Goal: Task Accomplishment & Management: Use online tool/utility

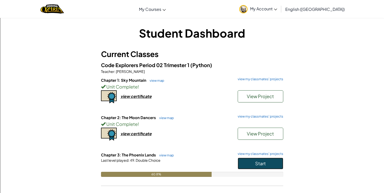
click at [269, 167] on button "Start" at bounding box center [260, 164] width 46 height 12
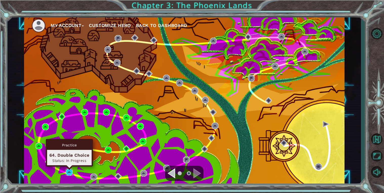
click at [69, 173] on img at bounding box center [69, 172] width 7 height 7
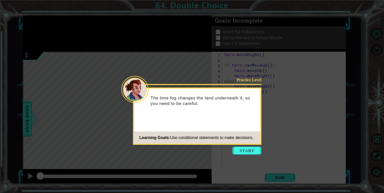
click at [243, 161] on icon at bounding box center [192, 96] width 384 height 193
click at [242, 150] on button "Start" at bounding box center [246, 151] width 29 height 8
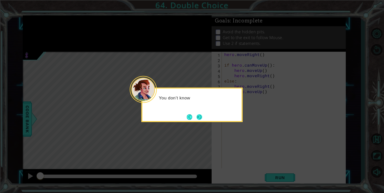
click at [199, 115] on button "Next" at bounding box center [198, 117] width 7 height 7
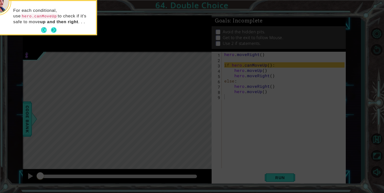
click at [54, 32] on button "Next" at bounding box center [53, 30] width 7 height 7
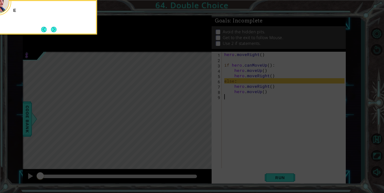
click at [54, 32] on button "Next" at bounding box center [54, 30] width 6 height 6
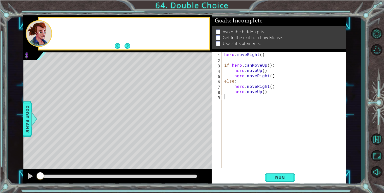
click at [54, 32] on div at bounding box center [131, 33] width 156 height 12
click at [272, 184] on button "Run" at bounding box center [280, 177] width 30 height 13
click at [277, 181] on button "Run" at bounding box center [280, 177] width 30 height 13
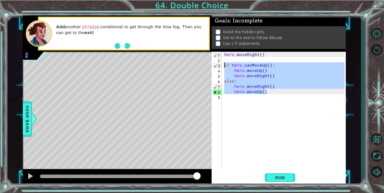
drag, startPoint x: 269, startPoint y: 93, endPoint x: 224, endPoint y: 63, distance: 54.0
click at [224, 63] on div "hero . moveRight ( ) if hero . canMoveUp ( ) : hero . moveUp ( ) hero . moveRig…" at bounding box center [285, 115] width 124 height 127
type textarea "if hero.canMoveUp(): hero.moveUp()"
click at [239, 115] on div "hero . moveRight ( ) if hero . canMoveUp ( ) : hero . moveUp ( ) hero . moveRig…" at bounding box center [285, 115] width 124 height 127
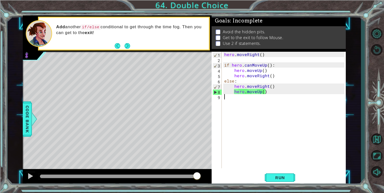
paste textarea "hero.moveUp()"
type textarea "hero.moveUp()"
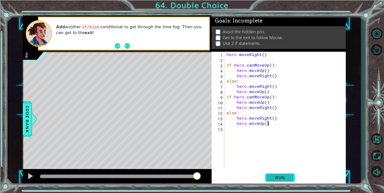
click at [283, 173] on button "Run" at bounding box center [280, 177] width 30 height 13
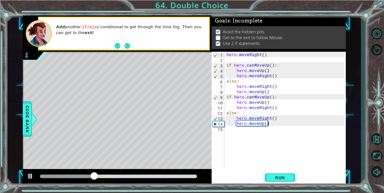
click at [276, 123] on div "hero . moveRight ( ) if hero . canMoveUp ( ) : hero . moveUp ( ) hero . moveRig…" at bounding box center [285, 115] width 121 height 127
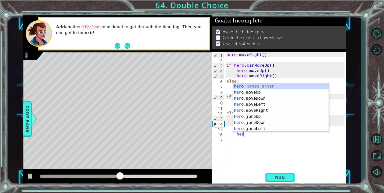
scroll to position [0, 1]
click at [274, 93] on div "her o press enter her o.moveUp press enter her o.moveDown press enter her o.mov…" at bounding box center [281, 113] width 96 height 61
type textarea "hero.moveUp(1)"
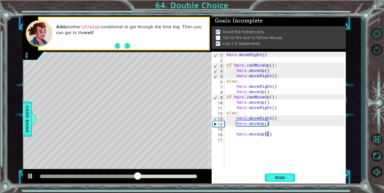
click at [246, 140] on div "hero . moveRight ( ) if hero . canMoveUp ( ) : hero . moveUp ( ) hero . moveRig…" at bounding box center [285, 115] width 121 height 127
click at [234, 134] on div "hero . moveRight ( ) if hero . canMoveUp ( ) : hero . moveUp ( ) hero . moveRig…" at bounding box center [285, 115] width 121 height 127
click at [236, 134] on div "hero . moveRight ( ) if hero . canMoveUp ( ) : hero . moveUp ( ) hero . moveRig…" at bounding box center [285, 115] width 121 height 127
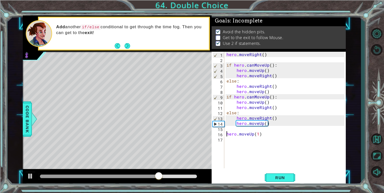
type textarea "hero.moveUp(1)"
click at [240, 144] on div "hero . moveRight ( ) if hero . canMoveUp ( ) : hero . moveUp ( ) hero . moveRig…" at bounding box center [285, 115] width 121 height 127
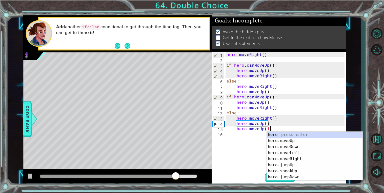
click at [236, 128] on div "hero . moveRight ( ) if hero . canMoveUp ( ) : hero . moveUp ( ) hero . moveRig…" at bounding box center [285, 115] width 121 height 127
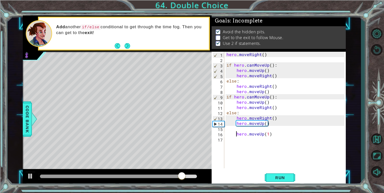
type textarea "hero.moveUp(1)"
click at [236, 140] on div "hero . moveRight ( ) if hero . canMoveUp ( ) : hero . moveUp ( ) hero . moveRig…" at bounding box center [285, 115] width 121 height 127
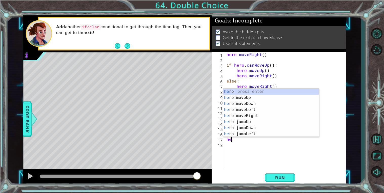
type textarea "her"
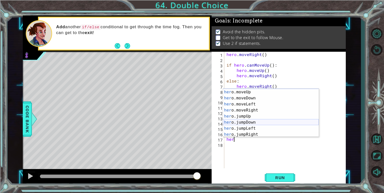
scroll to position [6, 0]
click at [261, 133] on div "her o press enter her o.moveUp press enter her o.moveDown press enter her o.mov…" at bounding box center [271, 113] width 96 height 61
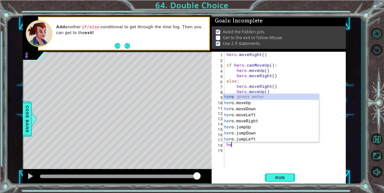
scroll to position [0, 0]
click at [258, 120] on div "her o press enter her o.moveUp press enter her o.moveDown press enter her o.mov…" at bounding box center [271, 124] width 96 height 61
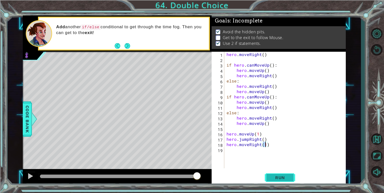
type textarea "hero.moveRight(1)"
click at [276, 180] on span "Run" at bounding box center [280, 178] width 20 height 5
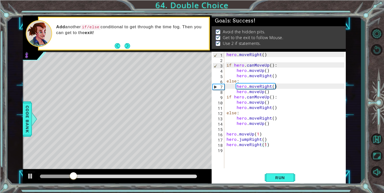
click at [196, 178] on div at bounding box center [118, 176] width 161 height 7
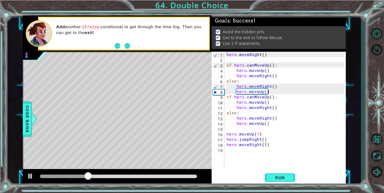
drag, startPoint x: 187, startPoint y: 174, endPoint x: 220, endPoint y: 174, distance: 32.6
click at [220, 174] on div "1 ההההההההההההההההההההההההההההההההההההההההההההההההההההההההההההההההההההההההההההה…" at bounding box center [184, 100] width 323 height 170
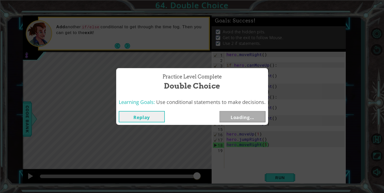
drag, startPoint x: 105, startPoint y: 178, endPoint x: 245, endPoint y: 186, distance: 140.4
click at [245, 186] on body "1 ההההההההההההההההההההההההההההההההההההההההההההההההההההההההההההההההההההההההההההה…" at bounding box center [192, 96] width 384 height 193
click at [234, 122] on button "Next" at bounding box center [242, 116] width 46 height 11
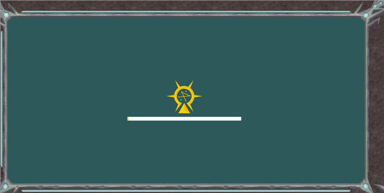
click at [232, 119] on div at bounding box center [184, 119] width 114 height 4
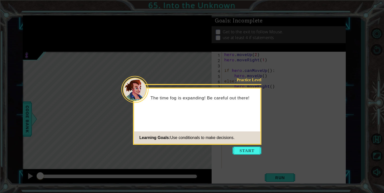
click at [253, 158] on icon at bounding box center [192, 96] width 384 height 193
click at [254, 155] on button "Start" at bounding box center [246, 151] width 29 height 8
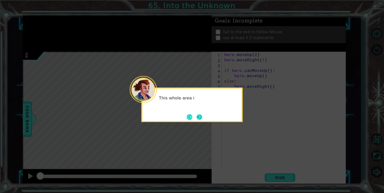
click at [202, 120] on button "Next" at bounding box center [199, 117] width 6 height 6
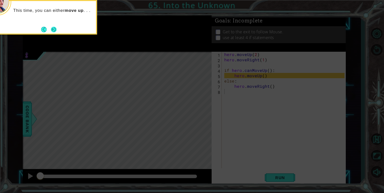
click at [51, 32] on button "Next" at bounding box center [53, 29] width 7 height 7
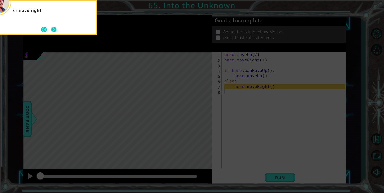
click at [52, 32] on button "Next" at bounding box center [54, 30] width 6 height 6
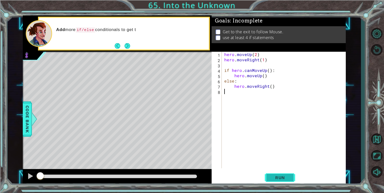
click at [288, 179] on span "Run" at bounding box center [280, 178] width 20 height 5
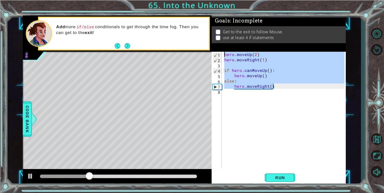
drag, startPoint x: 283, startPoint y: 86, endPoint x: 224, endPoint y: 53, distance: 67.9
click at [224, 53] on div "hero . moveUp ( 2 ) hero . moveRight ( 1 ) if hero . canMoveUp ( ) : hero . mov…" at bounding box center [285, 115] width 124 height 127
type textarea "hero.moveUp(2) hero.moveRight(1)"
click at [230, 96] on div "hero . moveUp ( 2 ) hero . moveRight ( 1 ) if hero . canMoveUp ( ) : hero . mov…" at bounding box center [285, 115] width 124 height 127
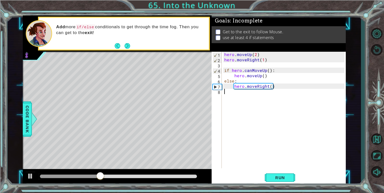
paste textarea "hero.moveRight()"
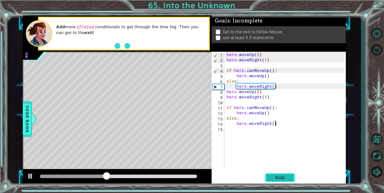
click at [272, 172] on button "Run" at bounding box center [280, 177] width 30 height 13
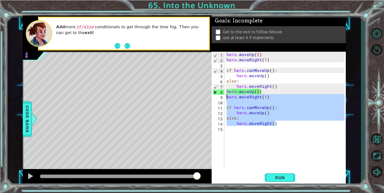
drag, startPoint x: 277, startPoint y: 122, endPoint x: 227, endPoint y: 96, distance: 56.3
click at [227, 96] on div "hero . moveUp ( 2 ) hero . moveRight ( 1 ) if hero . canMoveUp ( ) : hero . mov…" at bounding box center [285, 115] width 121 height 127
type textarea "hero.moveRight(1)"
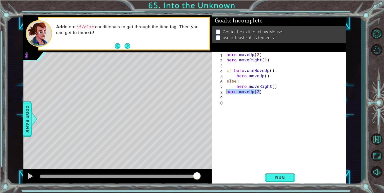
drag, startPoint x: 265, startPoint y: 92, endPoint x: 223, endPoint y: 90, distance: 42.3
click at [223, 90] on div "1 2 3 4 5 6 7 8 9 10 hero . moveUp ( 2 ) hero . moveRight ( 1 ) if hero . canMo…" at bounding box center [277, 110] width 133 height 117
type textarea "hero.moveUp(2)"
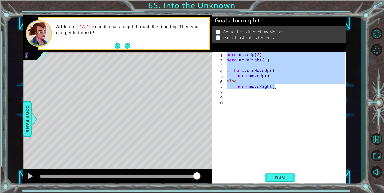
drag, startPoint x: 283, startPoint y: 85, endPoint x: 225, endPoint y: 54, distance: 65.5
click at [225, 54] on div "1 2 3 4 5 6 7 8 9 10 hero . moveUp ( 2 ) hero . moveRight ( 1 ) if hero . canMo…" at bounding box center [277, 110] width 133 height 117
type textarea "hero.moveUp(2) hero.moveRight(1)"
click at [264, 116] on div "hero . moveUp ( 2 ) hero . moveRight ( 1 ) if hero . canMoveUp ( ) : hero . mov…" at bounding box center [285, 115] width 121 height 127
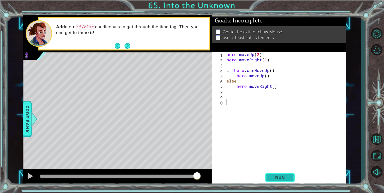
click at [277, 177] on span "Run" at bounding box center [280, 178] width 20 height 5
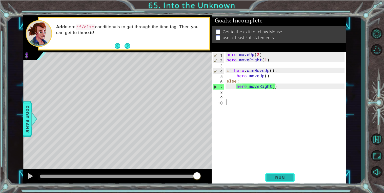
click at [277, 180] on span "Run" at bounding box center [280, 178] width 20 height 5
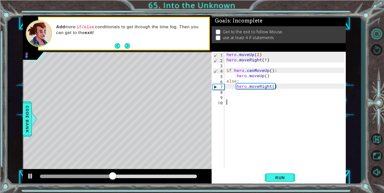
click at [376, 37] on button "Level Options" at bounding box center [376, 34] width 15 height 15
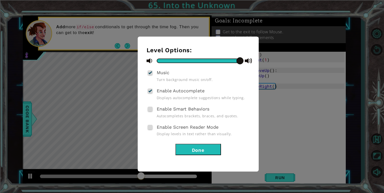
click at [205, 152] on button "Done" at bounding box center [198, 149] width 46 height 11
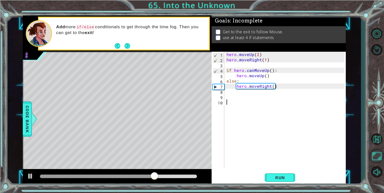
click at [379, 158] on button "Maximize Browser" at bounding box center [376, 156] width 15 height 15
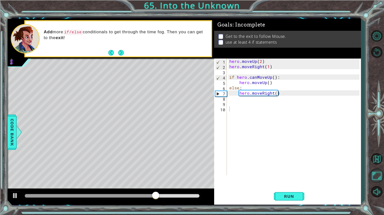
click at [379, 173] on button "Maximize Browser" at bounding box center [376, 176] width 15 height 15
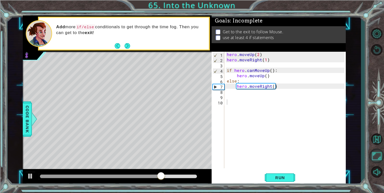
click at [376, 154] on button "Maximize Browser" at bounding box center [376, 156] width 15 height 15
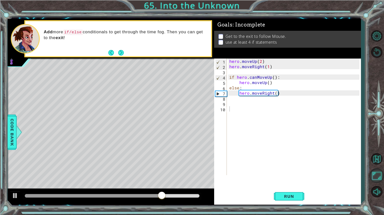
click at [376, 179] on button "Maximize Browser" at bounding box center [376, 176] width 15 height 15
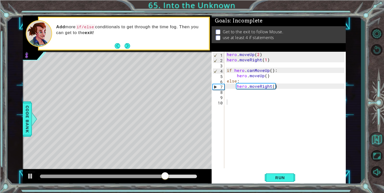
click at [374, 140] on button "Back to Map" at bounding box center [376, 139] width 15 height 15
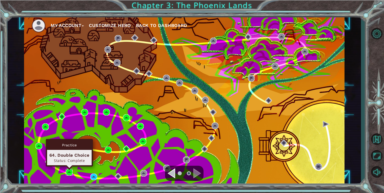
click at [71, 175] on img at bounding box center [69, 172] width 7 height 7
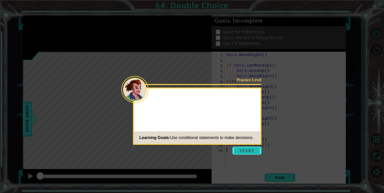
click at [249, 149] on button "Start" at bounding box center [246, 151] width 29 height 8
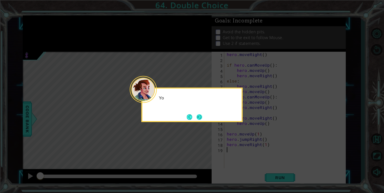
click at [201, 116] on button "Next" at bounding box center [199, 117] width 6 height 6
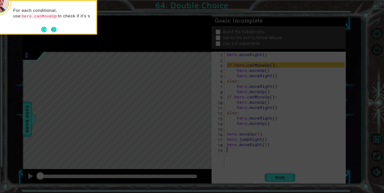
click at [55, 30] on button "Next" at bounding box center [54, 30] width 6 height 6
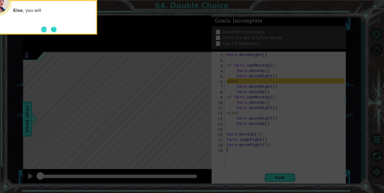
click at [55, 31] on button "Next" at bounding box center [54, 29] width 6 height 6
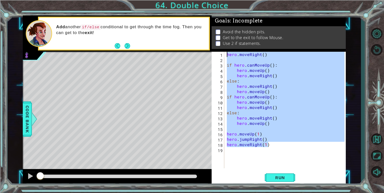
drag, startPoint x: 277, startPoint y: 143, endPoint x: 223, endPoint y: 50, distance: 107.1
click at [223, 50] on div "Goals : Incomplete Avoid the hidden pits. Get to the exit to follow Mouse. Use …" at bounding box center [278, 100] width 134 height 170
click at [223, 50] on div "Goals : Incomplete Avoid the hidden pits. Get to the exit to follow Mouse. Use …" at bounding box center [278, 33] width 134 height 36
click at [229, 55] on div "hero . moveRight ( ) if hero . canMoveUp ( ) : hero . moveUp ( ) hero . moveRig…" at bounding box center [285, 110] width 119 height 117
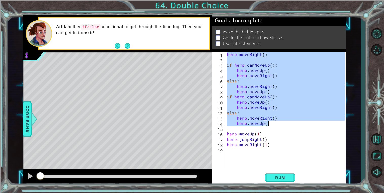
drag, startPoint x: 227, startPoint y: 55, endPoint x: 279, endPoint y: 124, distance: 87.2
click at [279, 124] on div "hero . moveRight ( ) if hero . canMoveUp ( ) : hero . moveUp ( ) hero . moveRig…" at bounding box center [286, 115] width 121 height 127
type textarea "hero.moveRight() hero.moveUp()"
click at [382, 141] on button "Back to Map" at bounding box center [376, 139] width 15 height 15
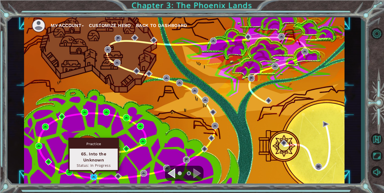
click at [94, 177] on img at bounding box center [93, 177] width 7 height 7
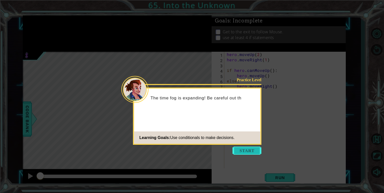
click at [248, 151] on button "Start" at bounding box center [246, 151] width 29 height 8
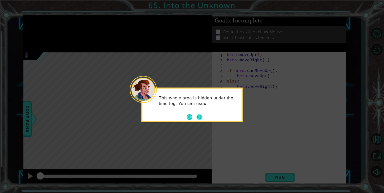
click at [199, 116] on button "Next" at bounding box center [199, 117] width 6 height 6
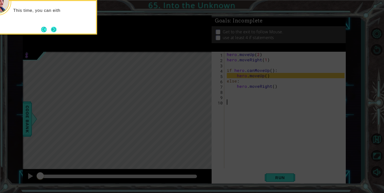
click at [52, 26] on button "Next" at bounding box center [53, 29] width 9 height 9
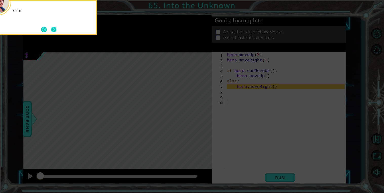
click at [53, 27] on button "Next" at bounding box center [53, 29] width 7 height 7
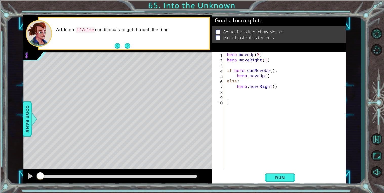
paste textarea "hero.moveUp()"
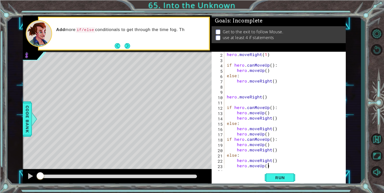
scroll to position [11, 0]
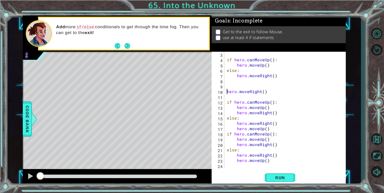
click at [226, 90] on div "if hero . canMoveUp ( ) : hero . moveUp ( ) else : hero . moveRight ( ) hero . …" at bounding box center [286, 115] width 121 height 127
type textarea "hero.moveRight()"
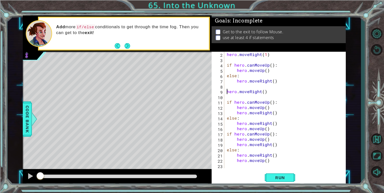
scroll to position [5, 0]
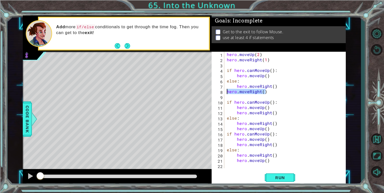
drag, startPoint x: 269, startPoint y: 91, endPoint x: 226, endPoint y: 92, distance: 43.0
click at [226, 92] on div "hero . moveUp ( 2 ) hero . moveRight ( 1 ) if hero . canMoveUp ( ) : hero . mov…" at bounding box center [286, 115] width 121 height 127
click at [281, 176] on span "Run" at bounding box center [280, 178] width 20 height 5
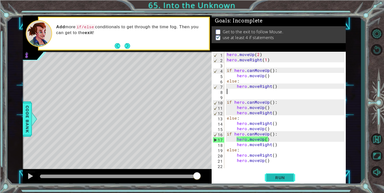
click at [281, 176] on span "Run" at bounding box center [280, 178] width 20 height 5
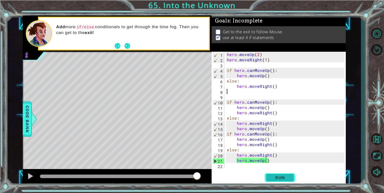
click at [284, 179] on span "Run" at bounding box center [280, 178] width 20 height 5
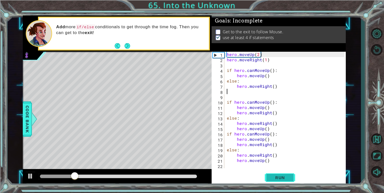
click at [284, 179] on span "Run" at bounding box center [280, 178] width 20 height 5
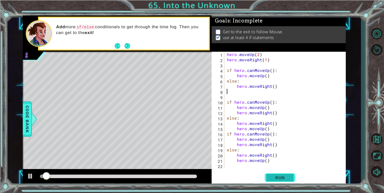
click at [284, 179] on span "Run" at bounding box center [280, 178] width 20 height 5
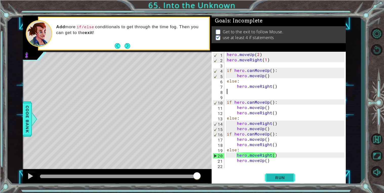
click at [284, 179] on span "Run" at bounding box center [280, 178] width 20 height 5
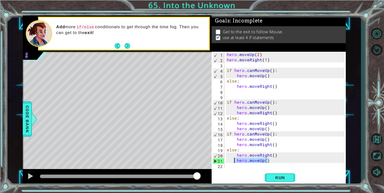
drag, startPoint x: 272, startPoint y: 159, endPoint x: 235, endPoint y: 161, distance: 37.5
click at [235, 161] on div "hero . moveUp ( 2 ) hero . moveRight ( 1 ) if hero . canMoveUp ( ) : hero . mov…" at bounding box center [286, 115] width 121 height 127
type textarea "hero.moveUp()"
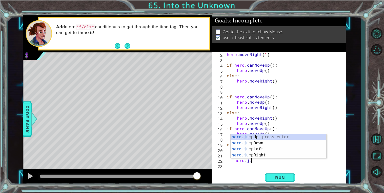
scroll to position [0, 1]
type textarea "hero.j"
click at [257, 154] on div "hero.j umpUp press enter hero.j umpDown press enter hero.j umpLeft press enter …" at bounding box center [278, 152] width 96 height 36
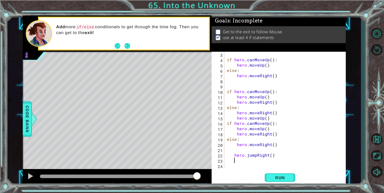
scroll to position [11, 0]
click at [278, 182] on button "Run" at bounding box center [280, 177] width 30 height 13
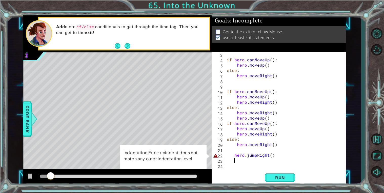
click at [234, 154] on div "if hero . canMoveUp ( ) : hero . moveUp ( ) else : hero . moveRight ( ) if hero…" at bounding box center [286, 115] width 121 height 127
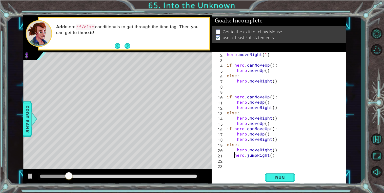
scroll to position [5, 0]
type textarea "hero.jumpRight()"
click at [279, 178] on span "Run" at bounding box center [280, 178] width 20 height 5
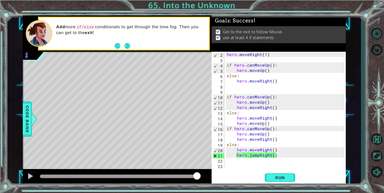
drag, startPoint x: 161, startPoint y: 176, endPoint x: 219, endPoint y: 179, distance: 58.0
click at [219, 179] on body "1 ההההההההההההההההההההההההההההההההההההההההההההההההההההההההההההההההההההההההההההה…" at bounding box center [192, 96] width 384 height 193
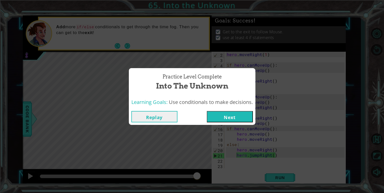
click at [223, 118] on button "Next" at bounding box center [230, 116] width 46 height 11
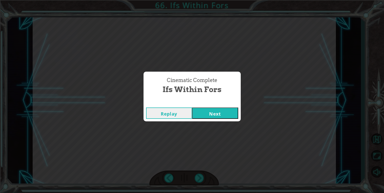
click at [236, 109] on button "Next" at bounding box center [215, 113] width 46 height 11
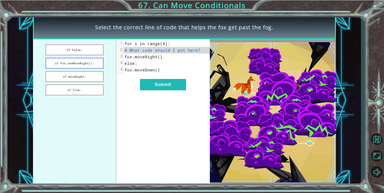
click at [91, 63] on button "if fox.canMoveRight():" at bounding box center [75, 63] width 58 height 11
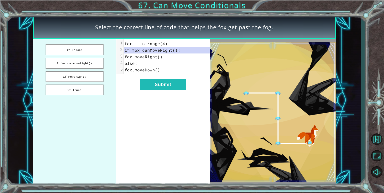
click at [190, 89] on div "xxxxxxxxxx 5 1 for i in range(4): 2 if fox.canMoveRight(): 3 fox.moveRight() 4 …" at bounding box center [163, 112] width 94 height 146
click at [172, 83] on button "Submit" at bounding box center [163, 84] width 46 height 11
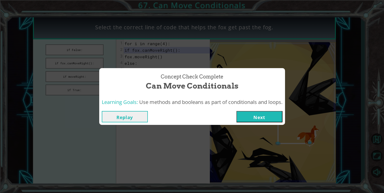
click at [255, 113] on button "Next" at bounding box center [259, 116] width 46 height 11
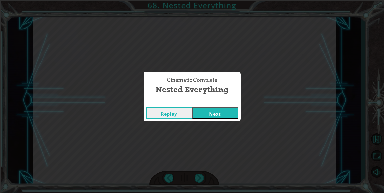
click at [231, 115] on button "Next" at bounding box center [215, 113] width 46 height 11
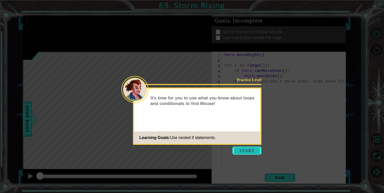
click at [251, 148] on button "Start" at bounding box center [246, 151] width 29 height 8
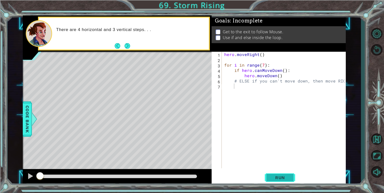
click at [281, 179] on span "Run" at bounding box center [280, 178] width 20 height 5
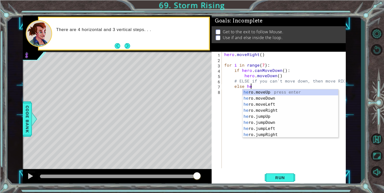
scroll to position [0, 1]
type textarea "else her"
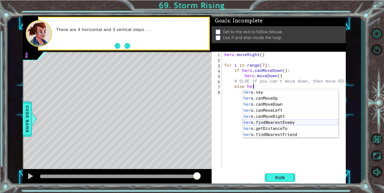
scroll to position [79, 0]
click at [284, 115] on div "her o.say press enter her o.canMoveUp press enter her o.canMoveDown press enter…" at bounding box center [290, 120] width 96 height 61
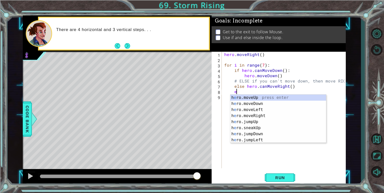
scroll to position [0, 0]
type textarea "e"
click at [279, 103] on div "her o.moveUp press enter her o.moveDown press enter her o.moveLeft press enter …" at bounding box center [278, 125] width 96 height 61
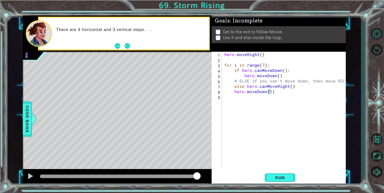
click at [281, 186] on div "1 ההההההההההההההההההההההההההההההההההההההההההההההההההההההההההההההההההההההההההההה…" at bounding box center [192, 96] width 384 height 193
click at [276, 174] on button "Run" at bounding box center [280, 177] width 30 height 13
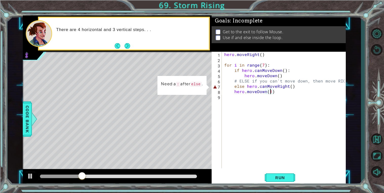
click at [299, 87] on div "hero . moveRight ( ) for i in range ( 7 ) : if hero . canMoveDown ( ) : hero . …" at bounding box center [285, 115] width 124 height 127
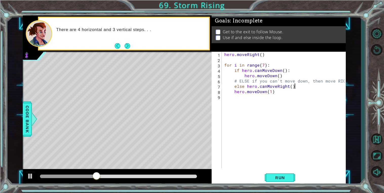
scroll to position [0, 4]
click at [300, 172] on div "Run" at bounding box center [280, 177] width 134 height 13
click at [288, 177] on span "Run" at bounding box center [280, 178] width 20 height 5
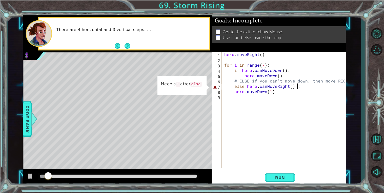
click at [295, 87] on div "hero . moveRight ( ) for i in range ( 7 ) : if hero . canMoveDown ( ) : hero . …" at bounding box center [285, 115] width 124 height 127
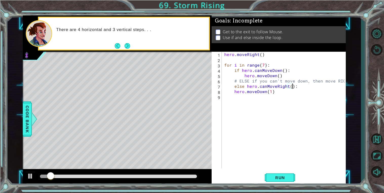
scroll to position [0, 4]
click at [274, 180] on span "Run" at bounding box center [280, 178] width 20 height 5
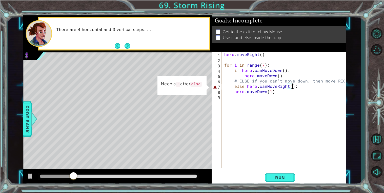
click at [244, 84] on div "hero . moveRight ( ) for i in range ( 7 ) : if hero . canMoveDown ( ) : hero . …" at bounding box center [285, 115] width 124 height 127
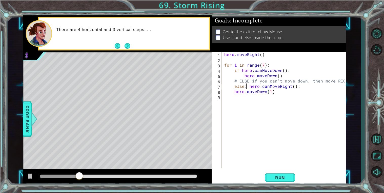
scroll to position [0, 1]
click at [301, 86] on div "hero . moveRight ( ) for i in range ( 7 ) : if hero . canMoveDown ( ) : hero . …" at bounding box center [285, 115] width 124 height 127
click at [279, 177] on span "Run" at bounding box center [280, 178] width 20 height 5
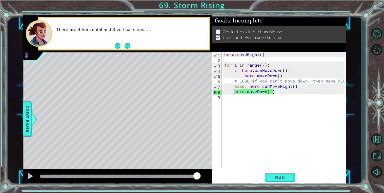
click at [233, 93] on div "hero . moveRight ( ) for i in range ( 7 ) : if hero . canMoveDown ( ) : hero . …" at bounding box center [285, 115] width 124 height 127
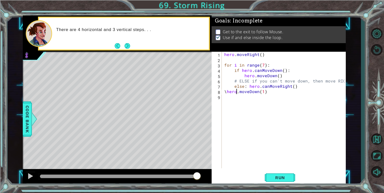
scroll to position [0, 1]
click at [282, 180] on span "Run" at bounding box center [280, 178] width 20 height 5
type textarea "hero.moveDown(1)"
click at [279, 178] on span "Run" at bounding box center [280, 178] width 20 height 5
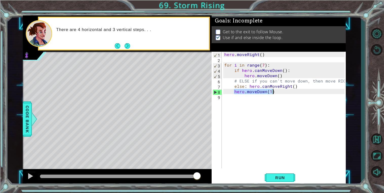
drag, startPoint x: 234, startPoint y: 93, endPoint x: 284, endPoint y: 90, distance: 49.7
click at [284, 90] on div "hero . moveRight ( ) for i in range ( 7 ) : if hero . canMoveDown ( ) : hero . …" at bounding box center [285, 115] width 124 height 127
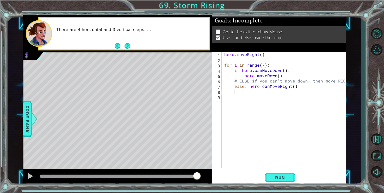
scroll to position [0, 0]
click at [261, 90] on div "hero . moveRight ( ) for i in range ( 7 ) : if hero . canMoveDown ( ) : hero . …" at bounding box center [285, 115] width 124 height 127
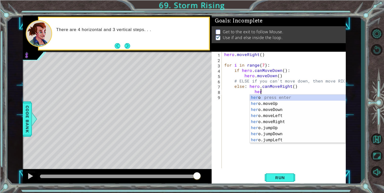
scroll to position [0, 2]
click at [276, 109] on div "her o press enter her o.moveUp press enter her o.moveDown press enter her o.mov…" at bounding box center [298, 125] width 96 height 61
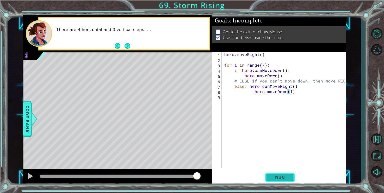
click at [271, 178] on span "Run" at bounding box center [280, 178] width 20 height 5
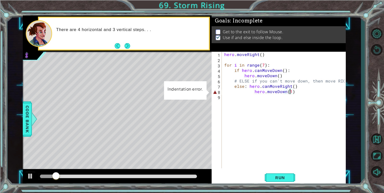
click at [253, 90] on div "hero . moveRight ( ) for i in range ( 7 ) : if hero . canMoveDown ( ) : hero . …" at bounding box center [285, 115] width 124 height 127
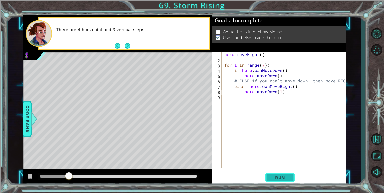
click at [282, 180] on span "Run" at bounding box center [280, 178] width 20 height 5
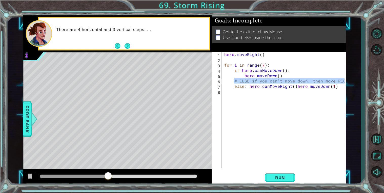
drag, startPoint x: 234, startPoint y: 81, endPoint x: 352, endPoint y: 81, distance: 117.8
click at [352, 81] on div "1 ההההההההההההההההההההההההההההההההההההההההההההההההההההההההההההההההההההההההההההה…" at bounding box center [184, 100] width 353 height 170
type textarea "# ELSE if you can't move down, then move RIGHT"
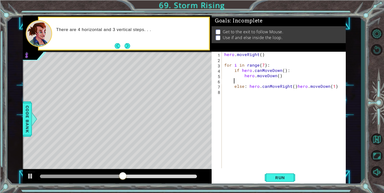
click at [294, 87] on div "hero . moveRight ( ) for i in range ( 7 ) : if hero . canMoveDown ( ) : hero . …" at bounding box center [285, 115] width 124 height 127
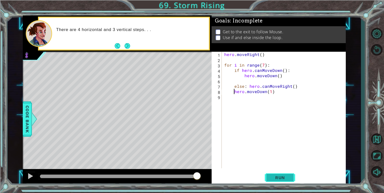
click at [280, 179] on span "Run" at bounding box center [280, 178] width 20 height 5
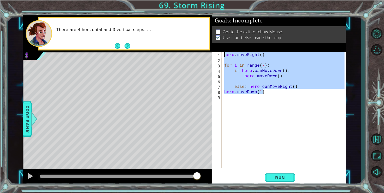
drag, startPoint x: 268, startPoint y: 93, endPoint x: 221, endPoint y: 54, distance: 61.6
click at [221, 54] on div "hero.moveDown(1) 1 2 3 4 5 6 7 8 9 hero . moveRight ( ) for i in range ( 7 ) : …" at bounding box center [277, 110] width 133 height 117
type textarea "hero.moveRight()"
click at [333, 119] on div "hero . moveRight ( ) for i in range ( 7 ) : if hero . canMoveDown ( ) : hero . …" at bounding box center [285, 115] width 124 height 127
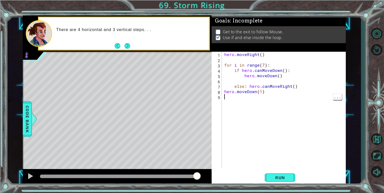
scroll to position [0, 0]
click at [276, 184] on button "Run" at bounding box center [280, 177] width 30 height 13
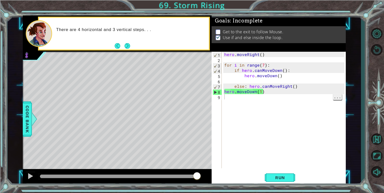
click at [338, 98] on span "..." at bounding box center [337, 97] width 9 height 6
click at [322, 115] on div "hero . moveRight ( ) for i in range ( 7 ) : if hero . canMoveDown ( ) : hero . …" at bounding box center [285, 115] width 124 height 127
click at [243, 91] on div "hero . moveRight ( ) for i in range ( 7 ) : if hero . canMoveDown ( ) : hero . …" at bounding box center [285, 115] width 124 height 127
click at [224, 91] on div "hero . moveRight ( ) for i in range ( 7 ) : if hero . canMoveDown ( ) : hero . …" at bounding box center [285, 115] width 124 height 127
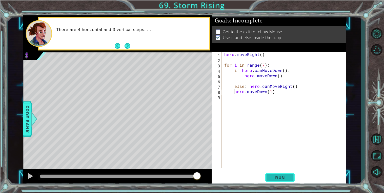
click at [270, 175] on button "Run" at bounding box center [280, 177] width 30 height 13
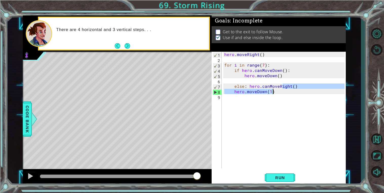
drag, startPoint x: 283, startPoint y: 89, endPoint x: 276, endPoint y: 93, distance: 7.8
click at [276, 93] on div "hero . moveRight ( ) for i in range ( 7 ) : if hero . canMoveDown ( ) : hero . …" at bounding box center [285, 115] width 124 height 127
click at [276, 93] on div "hero . moveRight ( ) for i in range ( 7 ) : if hero . canMoveDown ( ) : hero . …" at bounding box center [283, 110] width 121 height 117
type textarea "hero.moveDown(1)"
drag, startPoint x: 276, startPoint y: 93, endPoint x: 233, endPoint y: 91, distance: 43.5
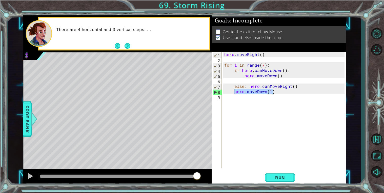
click at [233, 91] on div "hero . moveRight ( ) for i in range ( 7 ) : if hero . canMoveDown ( ) : hero . …" at bounding box center [285, 115] width 124 height 127
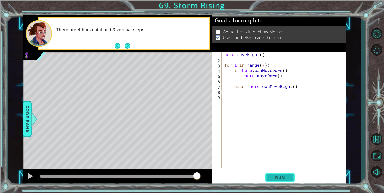
click at [287, 179] on span "Run" at bounding box center [280, 178] width 20 height 5
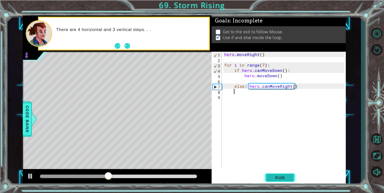
click at [287, 179] on span "Run" at bounding box center [280, 178] width 20 height 5
type textarea "y"
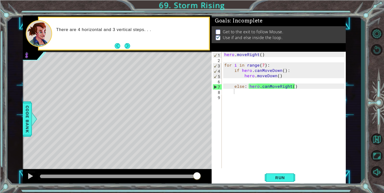
click at [284, 183] on button "Run" at bounding box center [280, 177] width 30 height 13
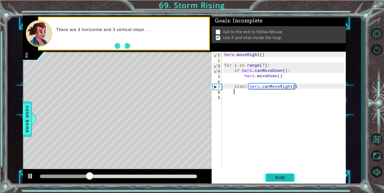
click at [284, 183] on button "Run" at bounding box center [280, 177] width 30 height 13
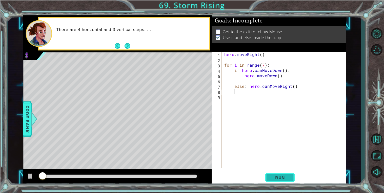
click at [284, 183] on button "Run" at bounding box center [280, 177] width 30 height 13
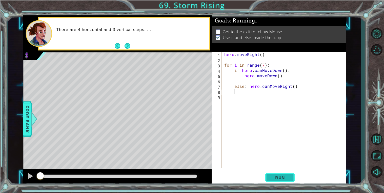
click at [284, 183] on button "Run" at bounding box center [280, 177] width 30 height 13
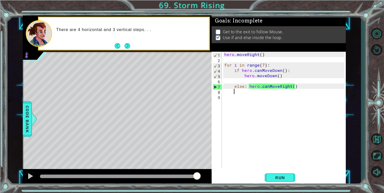
click at [268, 86] on div "hero . moveRight ( ) for i in range ( 7 ) : if hero . canMoveDown ( ) : hero . …" at bounding box center [285, 115] width 124 height 127
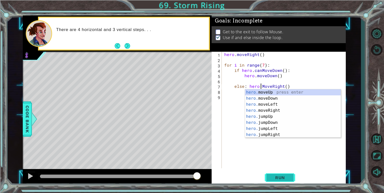
click at [279, 180] on span "Run" at bounding box center [280, 178] width 20 height 5
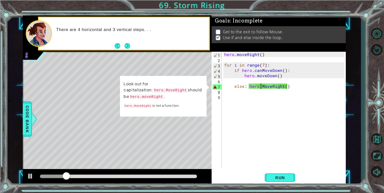
click at [247, 87] on div "hero . moveRight ( ) for i in range ( 7 ) : if hero . canMoveDown ( ) : hero . …" at bounding box center [285, 115] width 124 height 127
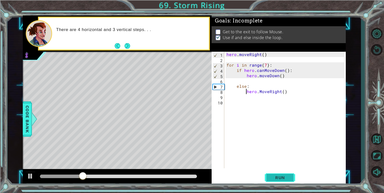
click at [283, 174] on button "Run" at bounding box center [280, 177] width 30 height 13
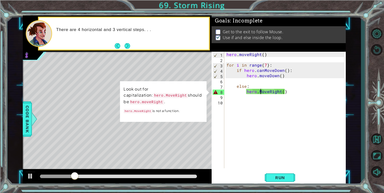
click at [260, 92] on div "hero . moveRight ( ) for i in range ( 7 ) : if hero . canMoveDown ( ) : hero . …" at bounding box center [285, 115] width 121 height 127
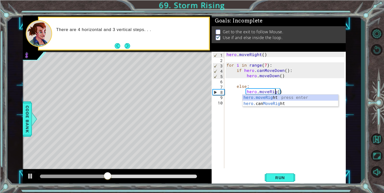
scroll to position [0, 3]
type textarea "hero.moveRight()"
click at [272, 183] on button "Run" at bounding box center [280, 177] width 30 height 13
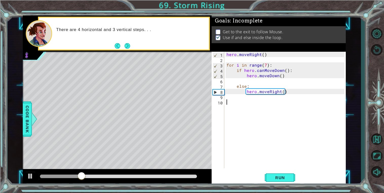
click at [249, 107] on div "hero . moveRight ( ) for i in range ( 7 ) : if hero . canMoveDown ( ) : hero . …" at bounding box center [285, 115] width 121 height 127
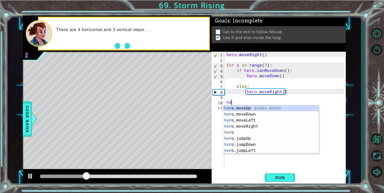
type textarea "her"
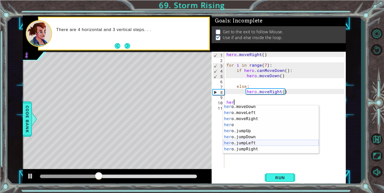
scroll to position [7, 0]
click at [262, 147] on div "her o.moveDown press enter her o.moveLeft press enter her o.moveRight press ent…" at bounding box center [271, 134] width 96 height 61
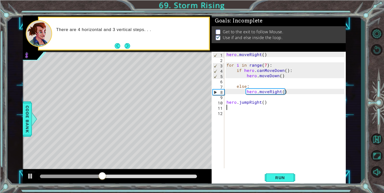
scroll to position [0, 0]
click at [282, 181] on button "Run" at bounding box center [280, 177] width 30 height 13
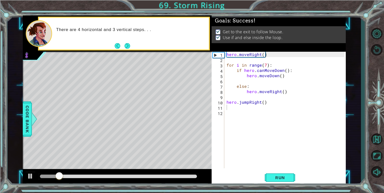
click at [168, 181] on div at bounding box center [117, 177] width 189 height 16
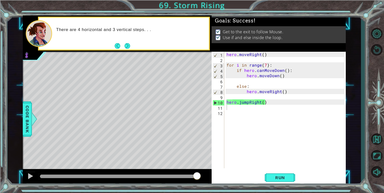
drag, startPoint x: 172, startPoint y: 176, endPoint x: 282, endPoint y: 193, distance: 110.8
click at [282, 193] on body "1 ההההההההההההההההההההההההההההההההההההההההההההההההההההההההההההההההההההההההההההה…" at bounding box center [192, 96] width 384 height 193
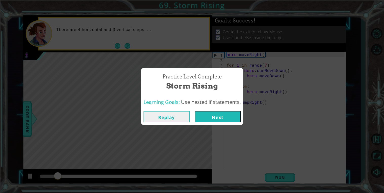
click at [223, 116] on button "Next" at bounding box center [217, 116] width 46 height 11
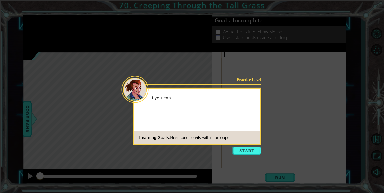
click at [235, 155] on icon at bounding box center [192, 96] width 384 height 193
click at [239, 152] on button "Start" at bounding box center [246, 151] width 29 height 8
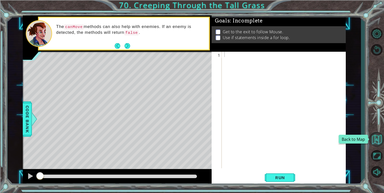
click at [374, 138] on button "Back to Map" at bounding box center [376, 139] width 15 height 15
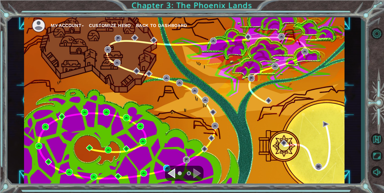
click at [142, 169] on div "My Account Customize Hero Back to Dashboard" at bounding box center [184, 100] width 320 height 169
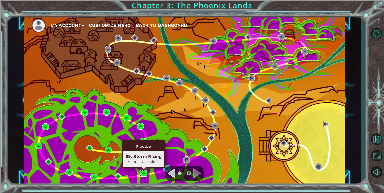
click at [142, 174] on img at bounding box center [143, 173] width 7 height 7
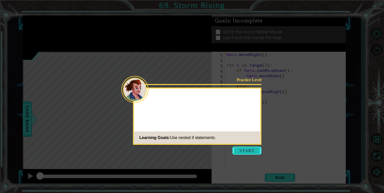
click at [245, 150] on button "Start" at bounding box center [246, 151] width 29 height 8
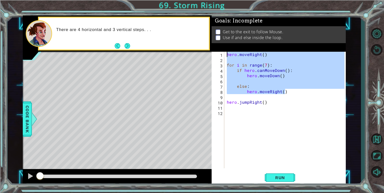
drag, startPoint x: 289, startPoint y: 92, endPoint x: 224, endPoint y: 53, distance: 75.2
click at [224, 53] on div "1 2 3 4 5 6 7 8 9 10 11 12 hero . moveRight ( ) for i in range ( 7 ) : if hero …" at bounding box center [277, 110] width 133 height 117
type textarea "hero.moveRight()"
click at [378, 136] on button "Back to Map" at bounding box center [376, 139] width 15 height 15
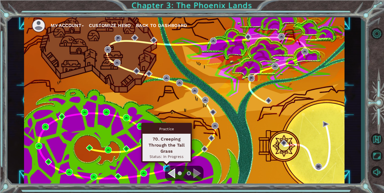
click at [164, 166] on img at bounding box center [166, 168] width 7 height 7
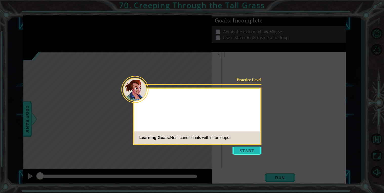
click at [251, 151] on button "Start" at bounding box center [246, 151] width 29 height 8
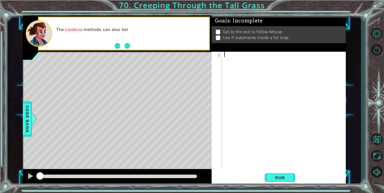
click at [236, 55] on div at bounding box center [285, 115] width 124 height 127
paste textarea "hero.moveRight()"
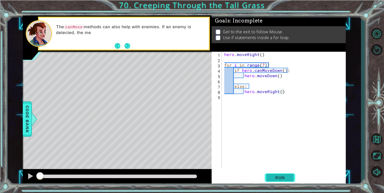
click at [276, 173] on button "Run" at bounding box center [280, 177] width 30 height 13
click at [277, 183] on button "Run" at bounding box center [280, 177] width 30 height 13
click at [285, 178] on span "Run" at bounding box center [280, 178] width 20 height 5
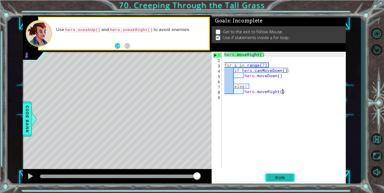
click at [285, 178] on span "Run" at bounding box center [280, 178] width 20 height 5
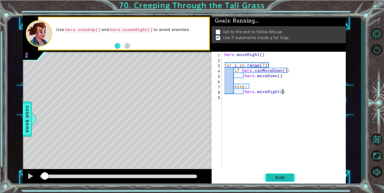
click at [285, 178] on span "Run" at bounding box center [280, 178] width 20 height 5
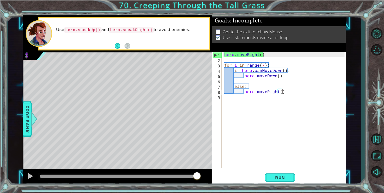
click at [269, 71] on div "hero . moveRight ( ) for i in range ( 7 ) : if hero . canMoveDown ( ) : hero . …" at bounding box center [285, 115] width 124 height 127
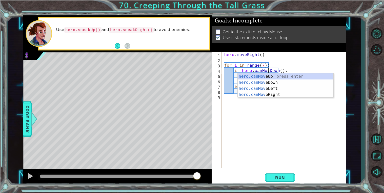
scroll to position [0, 3]
type textarea "if hero.canMoveDown():"
